Goal: Transaction & Acquisition: Purchase product/service

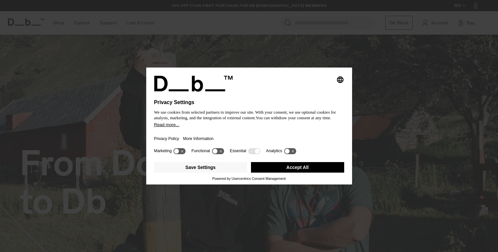
click at [286, 173] on button "Accept All" at bounding box center [297, 167] width 93 height 11
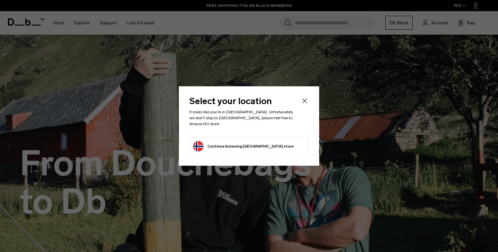
click at [230, 143] on button "Continue browsing Norway store Continue shopping in Norway" at bounding box center [243, 146] width 101 height 11
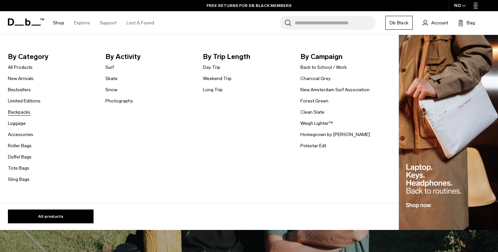
click at [24, 111] on link "Backpacks" at bounding box center [19, 112] width 22 height 7
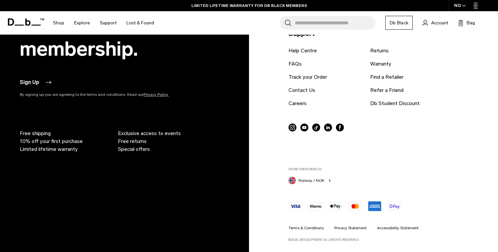
scroll to position [2247, 0]
click at [331, 181] on icon "button" at bounding box center [329, 180] width 5 height 5
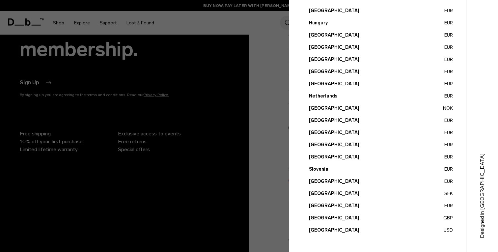
scroll to position [234, 0]
click at [334, 231] on button "[GEOGRAPHIC_DATA] USD" at bounding box center [381, 230] width 144 height 7
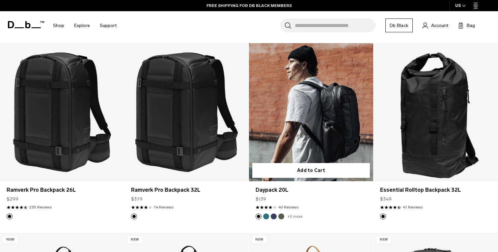
scroll to position [885, 0]
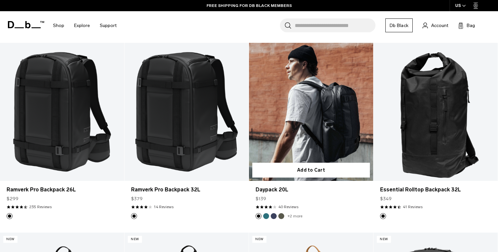
click at [334, 231] on article "Add to Cart Daypack 20L $139 4.1 star rating 40 Reviews +2 more" at bounding box center [311, 138] width 125 height 190
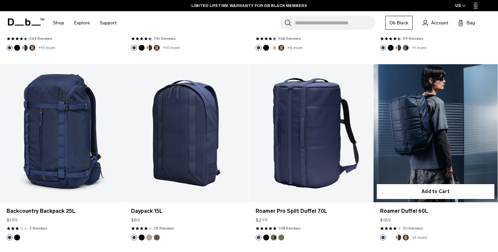
scroll to position [1809, 0]
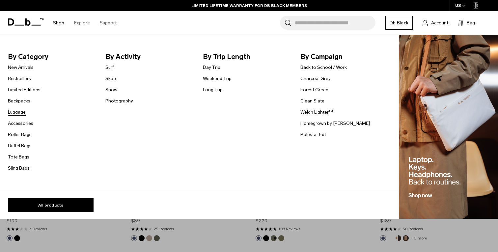
click at [25, 109] on link "Luggage" at bounding box center [17, 112] width 18 height 7
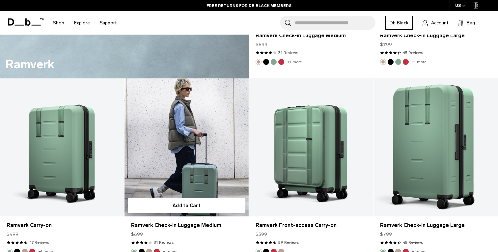
scroll to position [1237, 0]
